Goal: Book appointment/travel/reservation

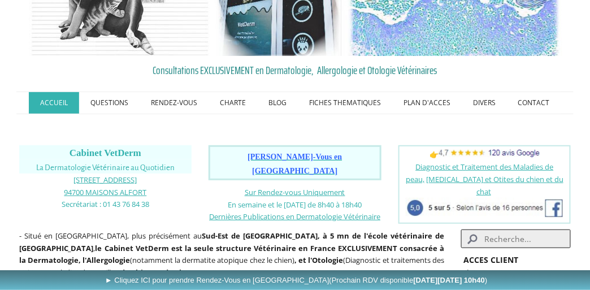
scroll to position [57, 0]
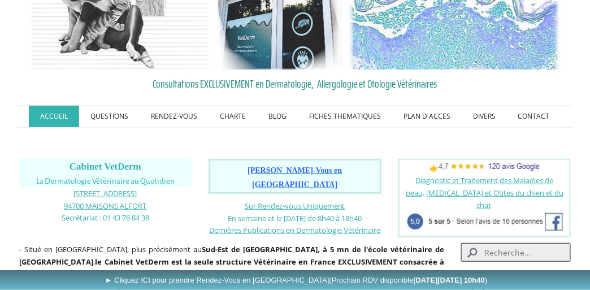
click at [297, 168] on span "[PERSON_NAME]-Vous en [GEOGRAPHIC_DATA]" at bounding box center [294, 177] width 94 height 23
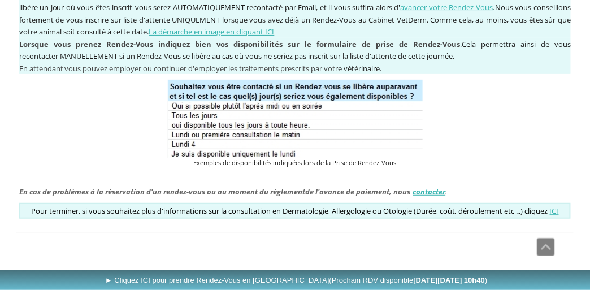
scroll to position [1088, 0]
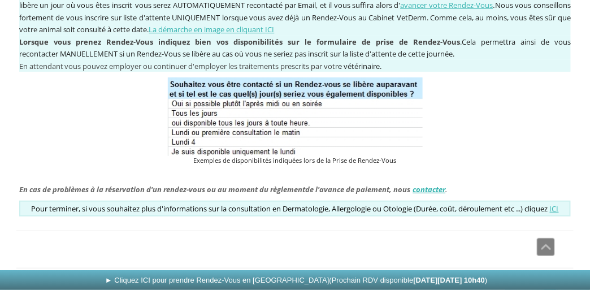
click at [414, 277] on b "[DATE][DATE] 10h40" at bounding box center [450, 280] width 72 height 8
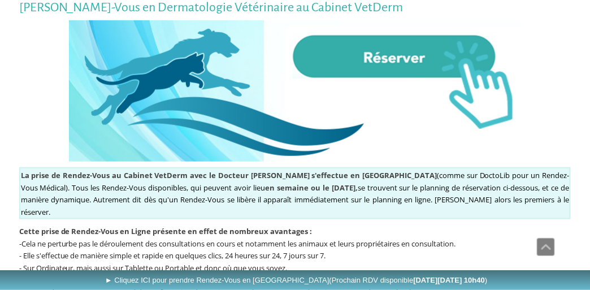
scroll to position [170, 0]
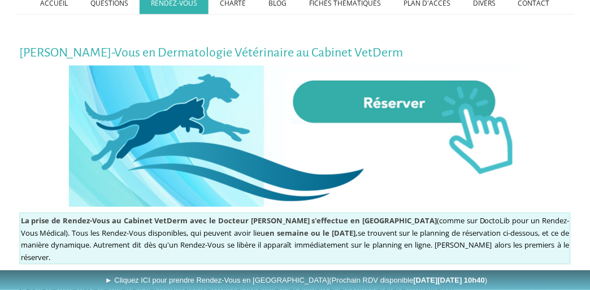
click at [385, 100] on img at bounding box center [295, 136] width 452 height 141
